Goal: Task Accomplishment & Management: Use online tool/utility

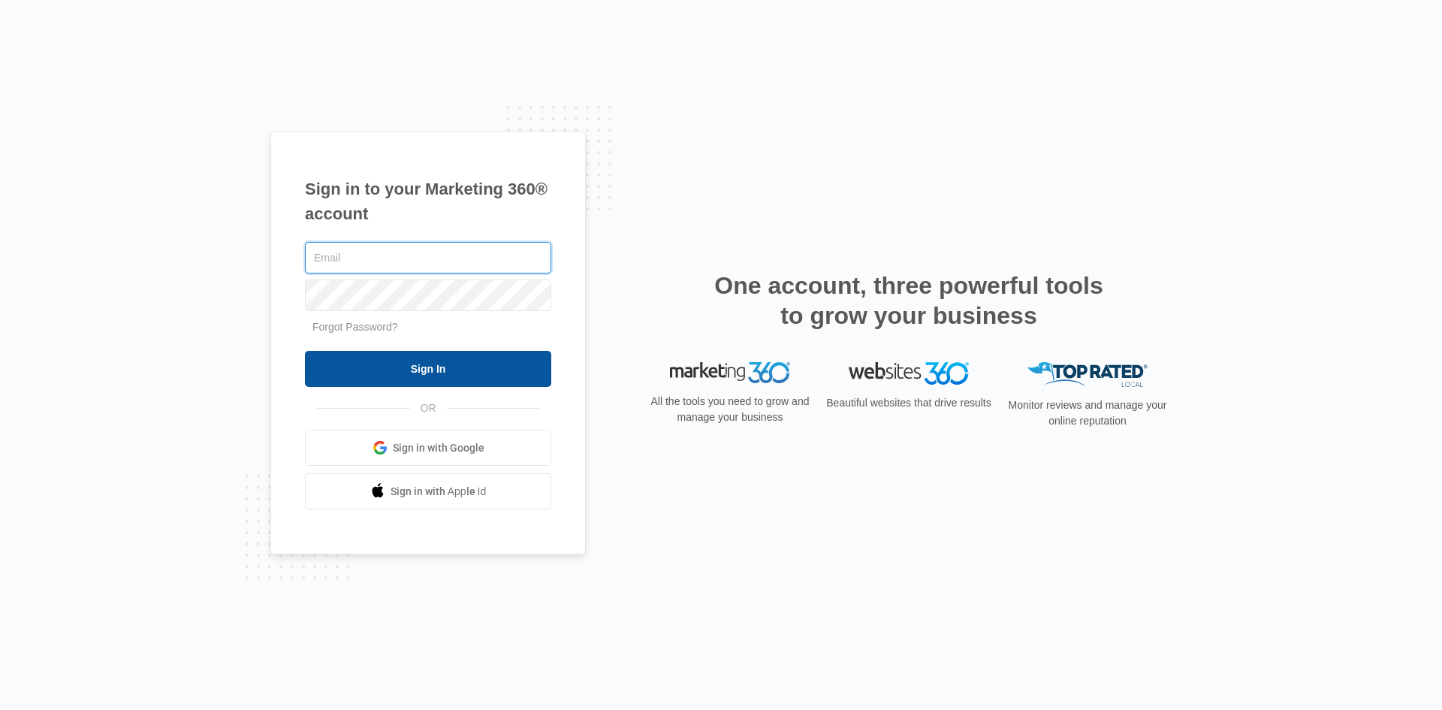
type input "[EMAIL_ADDRESS][DOMAIN_NAME]"
click at [422, 367] on input "Sign In" at bounding box center [428, 369] width 246 height 36
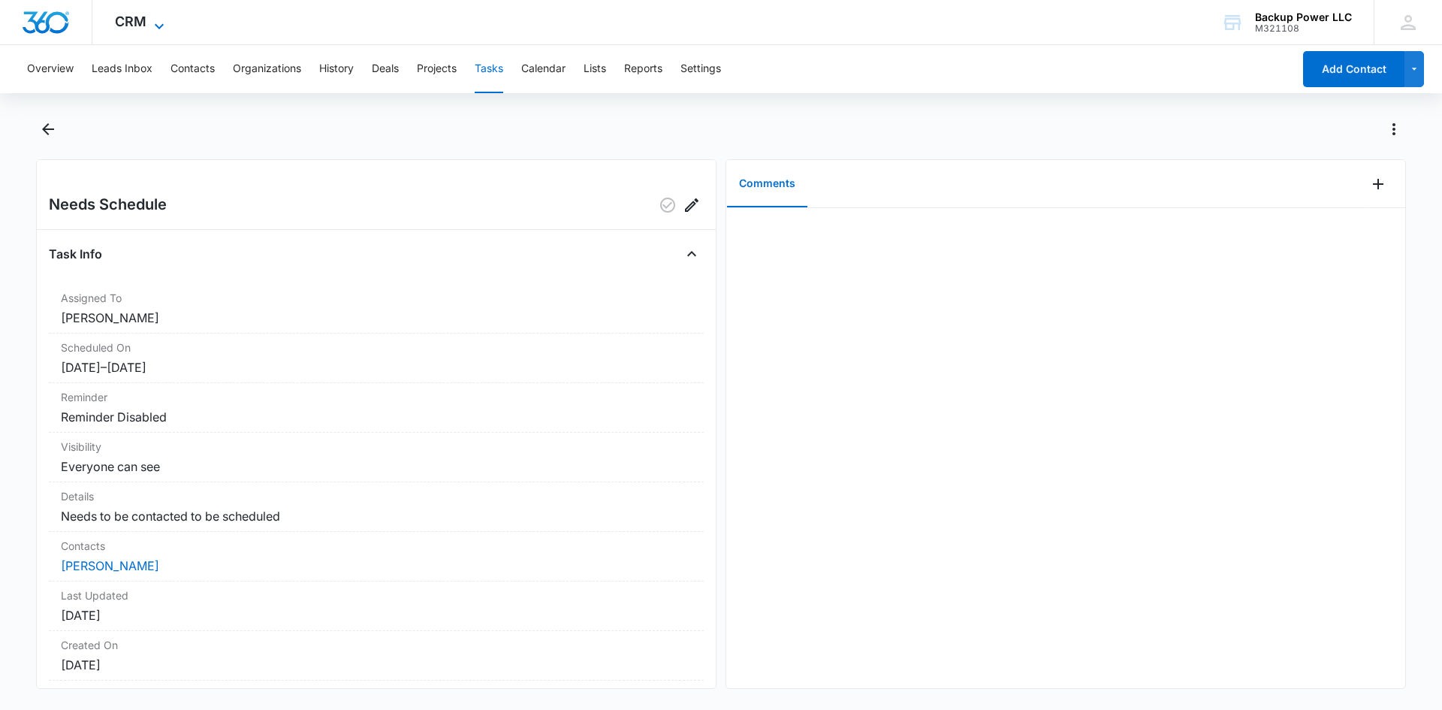
click at [132, 26] on span "CRM" at bounding box center [131, 22] width 32 height 16
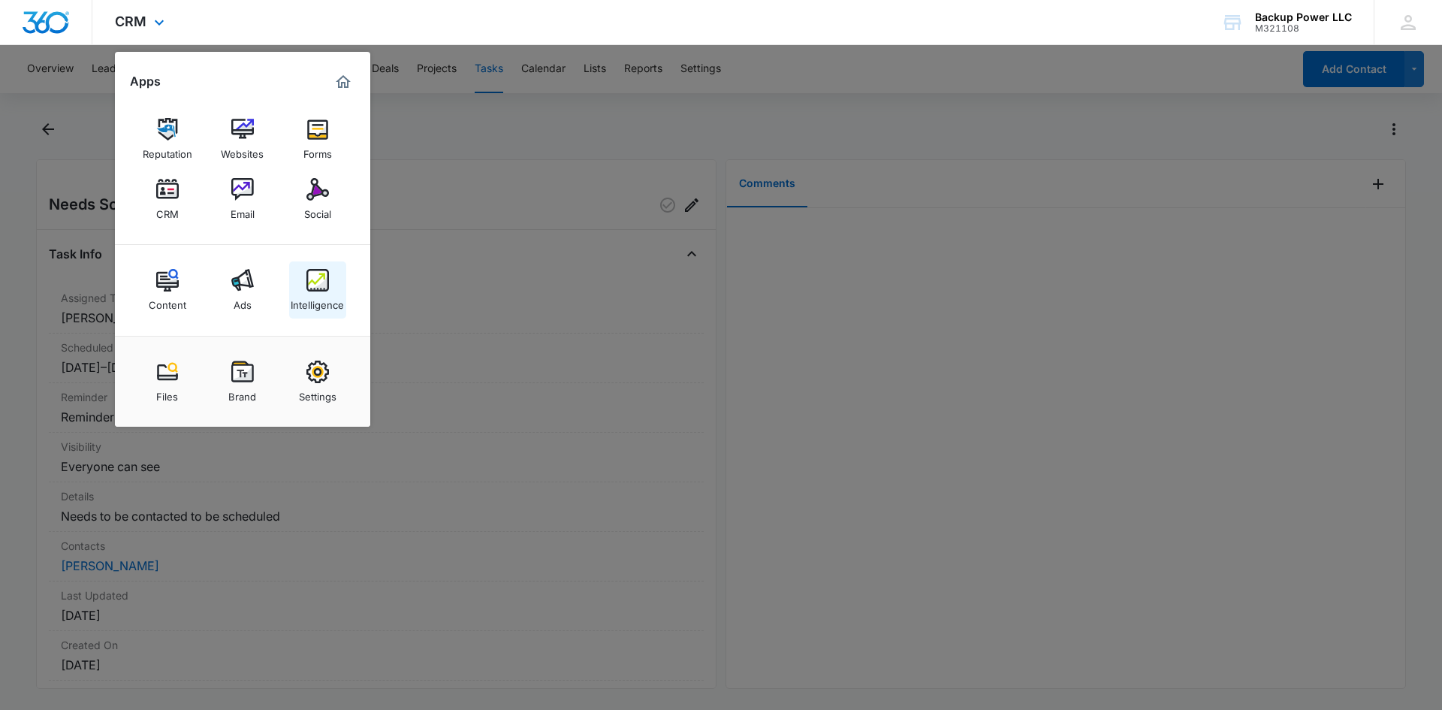
click at [322, 288] on img at bounding box center [318, 280] width 23 height 23
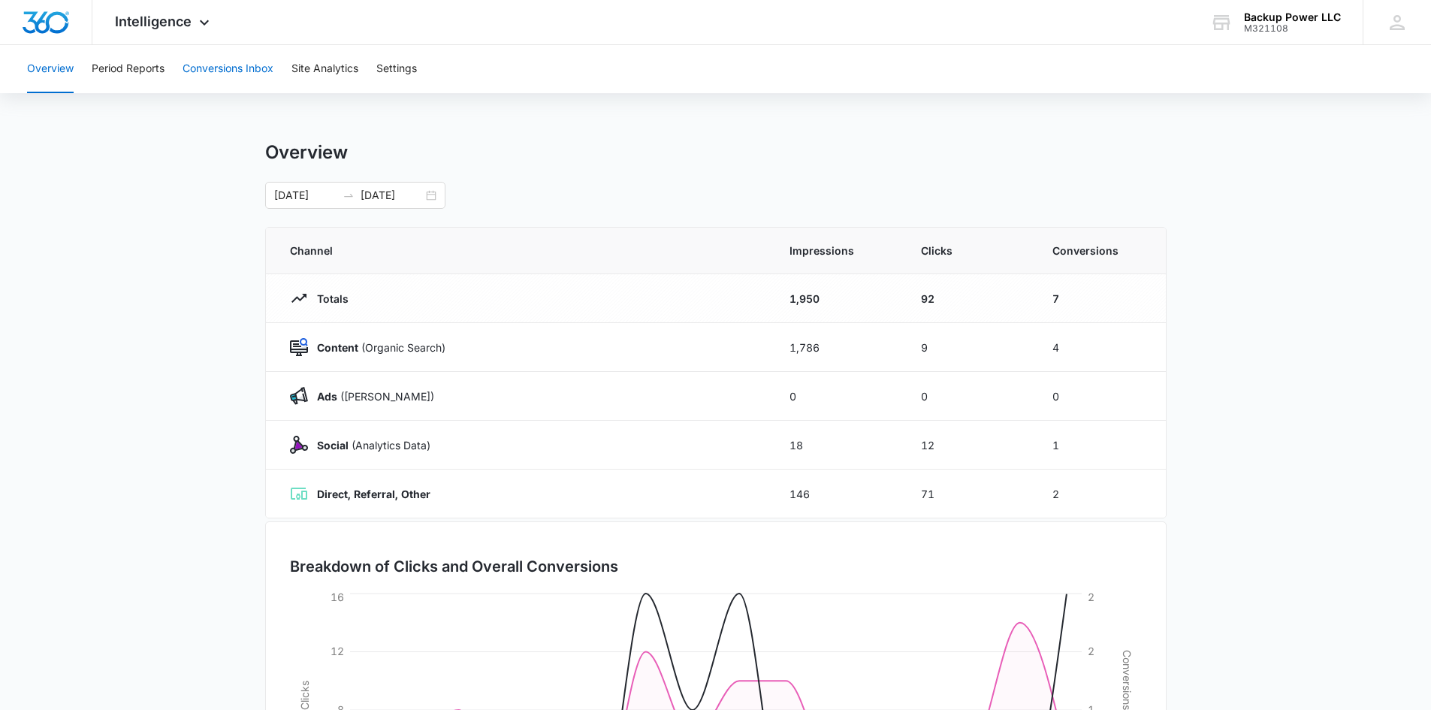
click at [238, 66] on button "Conversions Inbox" at bounding box center [228, 69] width 91 height 48
